Goal: Task Accomplishment & Management: Use online tool/utility

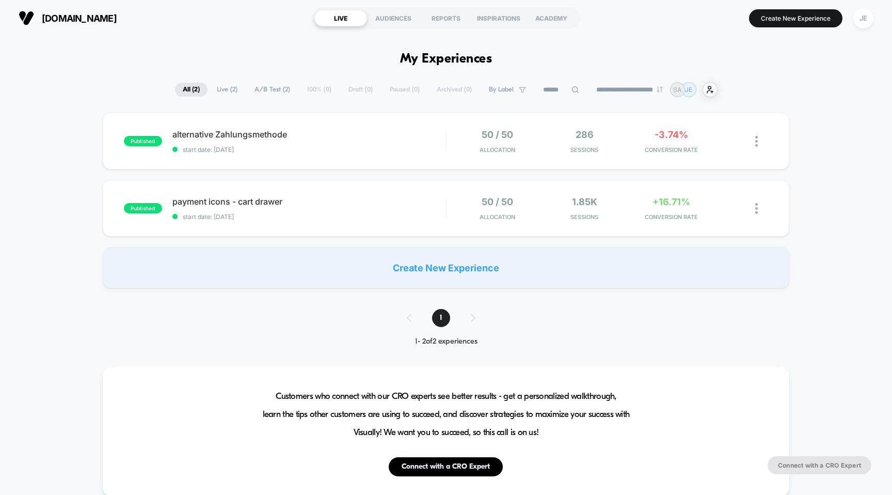
click at [67, 13] on span "[DOMAIN_NAME]" at bounding box center [79, 18] width 75 height 11
click at [273, 151] on span "start date: [DATE]" at bounding box center [309, 150] width 274 height 8
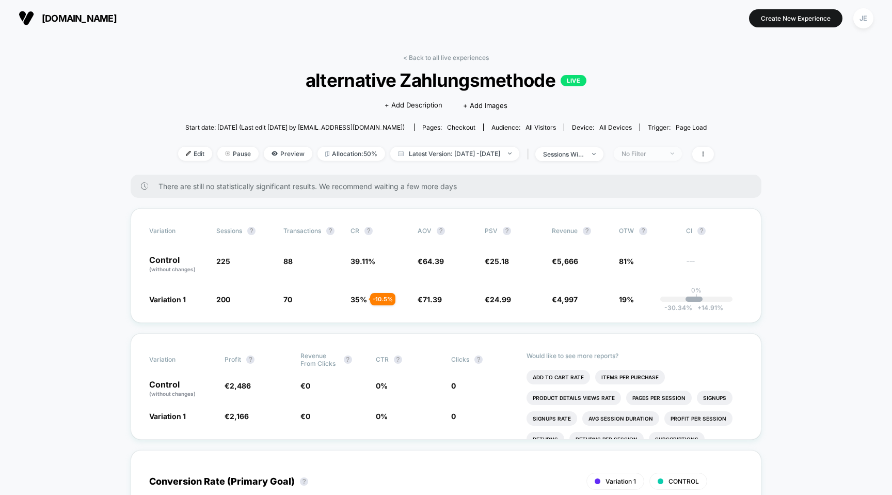
click at [667, 149] on span "No Filter" at bounding box center [648, 154] width 68 height 14
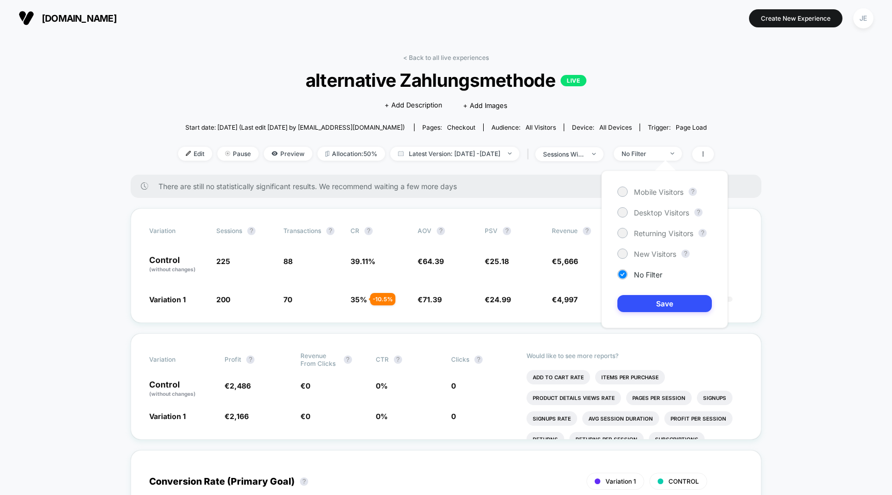
click at [645, 197] on div "Mobile Visitors ? Desktop Visitors ? Returning Visitors ? New Visitors ? No Fil…" at bounding box center [665, 249] width 127 height 158
click at [649, 195] on span "Mobile Visitors" at bounding box center [659, 191] width 50 height 9
click at [655, 292] on div "Mobile Visitors ? Desktop Visitors ? Returning Visitors ? New Visitors ? No Fil…" at bounding box center [665, 249] width 127 height 158
click at [655, 300] on button "Save" at bounding box center [665, 303] width 95 height 17
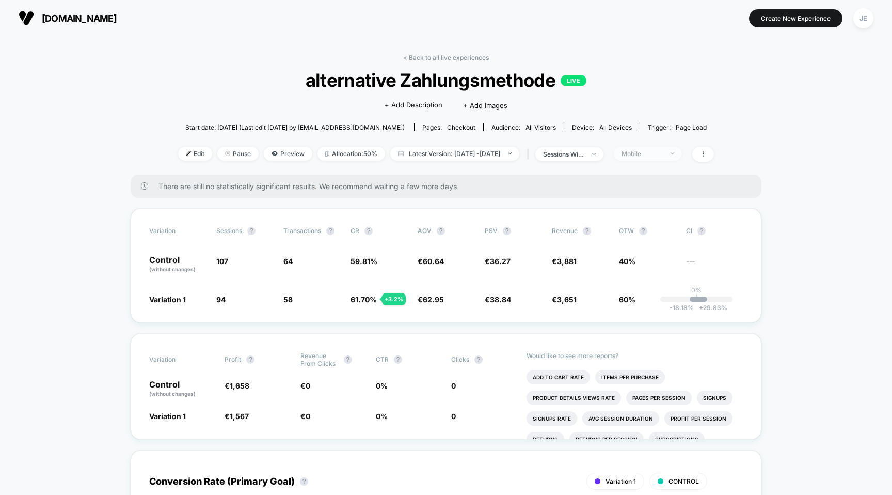
click at [663, 150] on div "Mobile" at bounding box center [642, 154] width 41 height 8
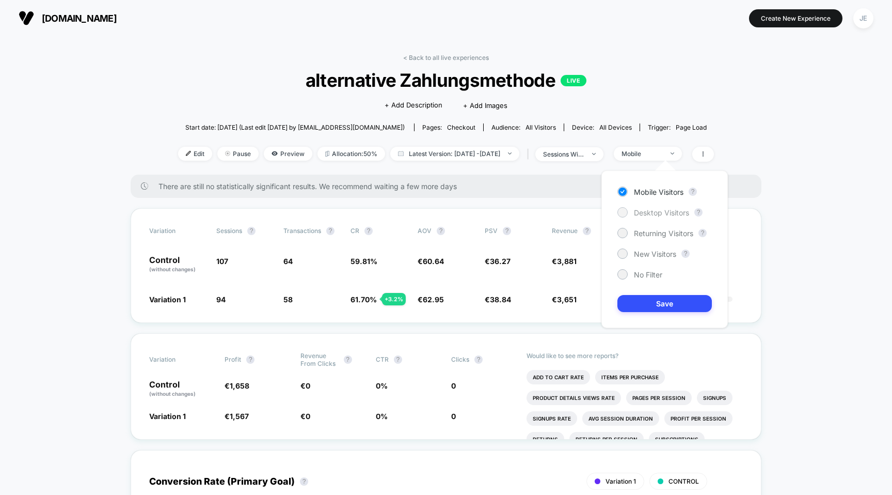
click at [659, 213] on span "Desktop Visitors" at bounding box center [661, 212] width 55 height 9
click at [685, 303] on button "Save" at bounding box center [665, 303] width 95 height 17
